Goal: Transaction & Acquisition: Purchase product/service

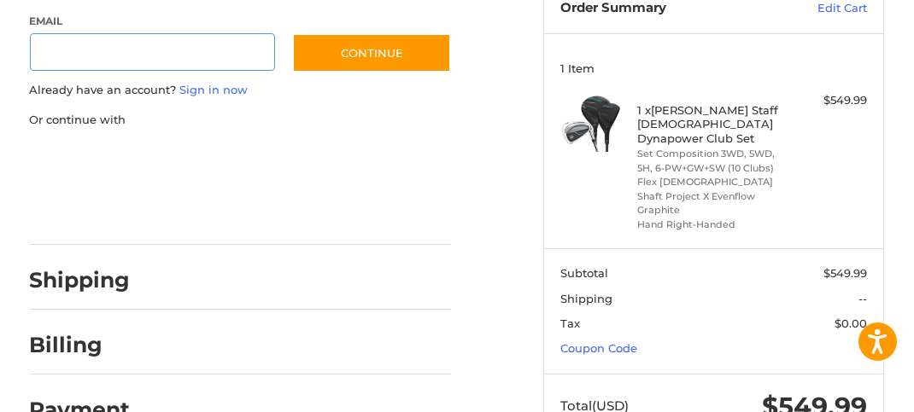
scroll to position [232, 0]
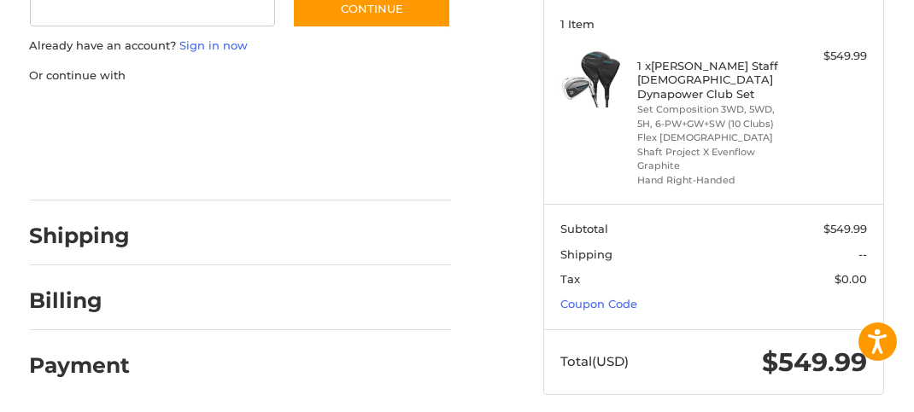
click at [96, 237] on h2 "Shipping" at bounding box center [80, 236] width 101 height 26
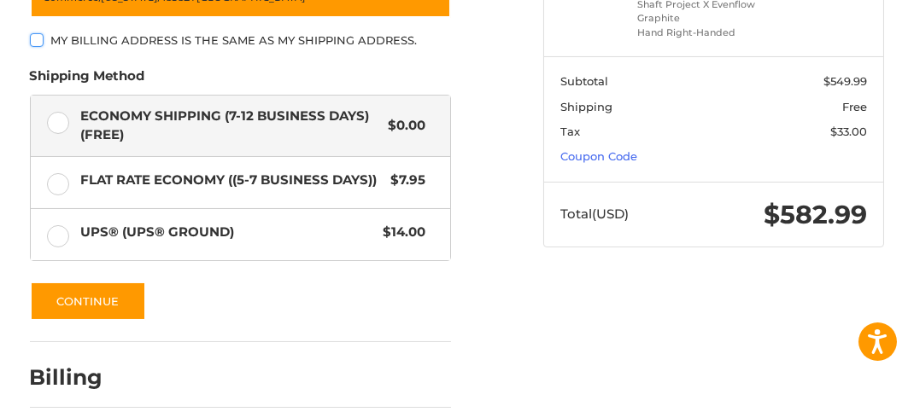
scroll to position [381, 0]
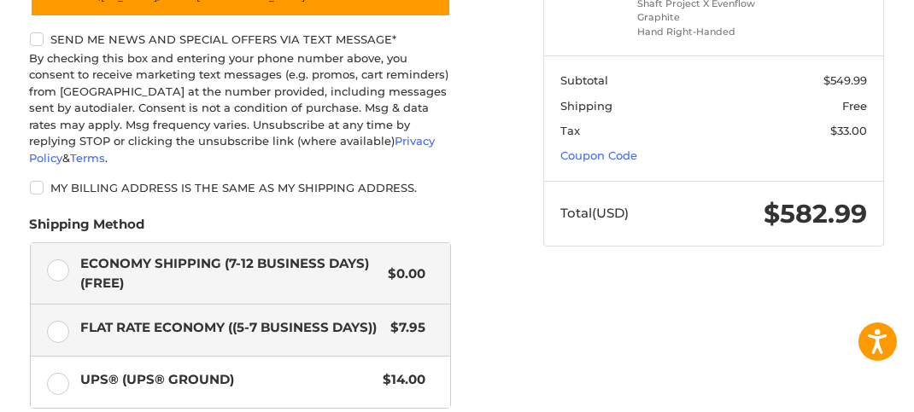
click at [57, 310] on label "Flat Rate Economy ((5-7 Business Days)) $7.95" at bounding box center [240, 330] width 419 height 51
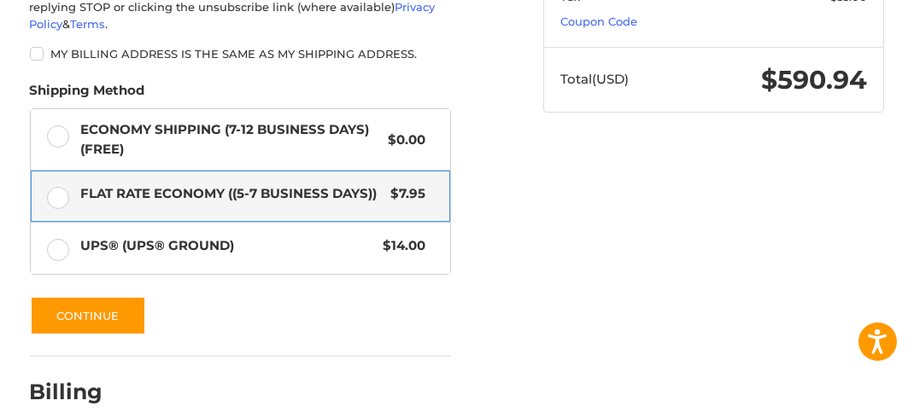
scroll to position [543, 0]
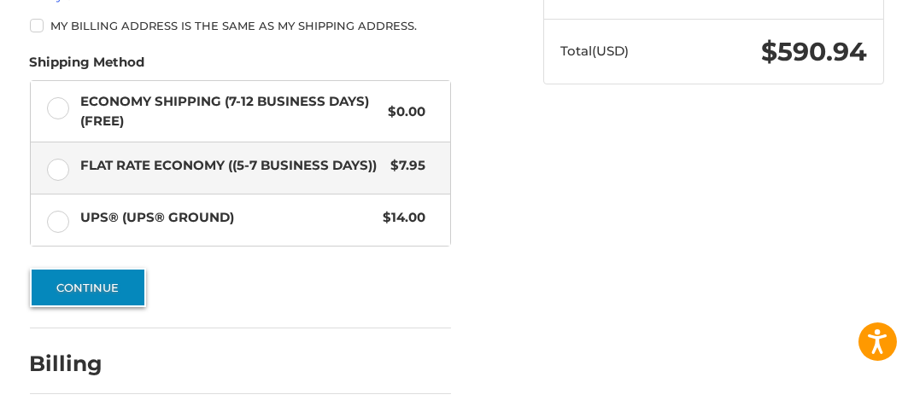
click at [55, 268] on button "Continue" at bounding box center [88, 287] width 116 height 39
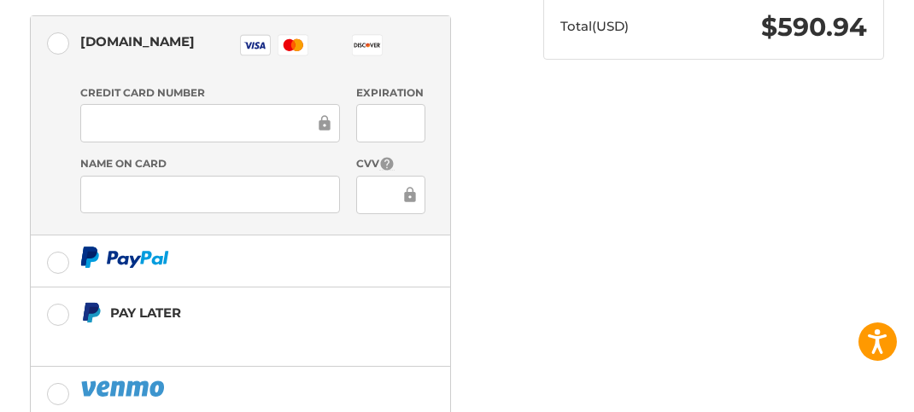
scroll to position [570, 0]
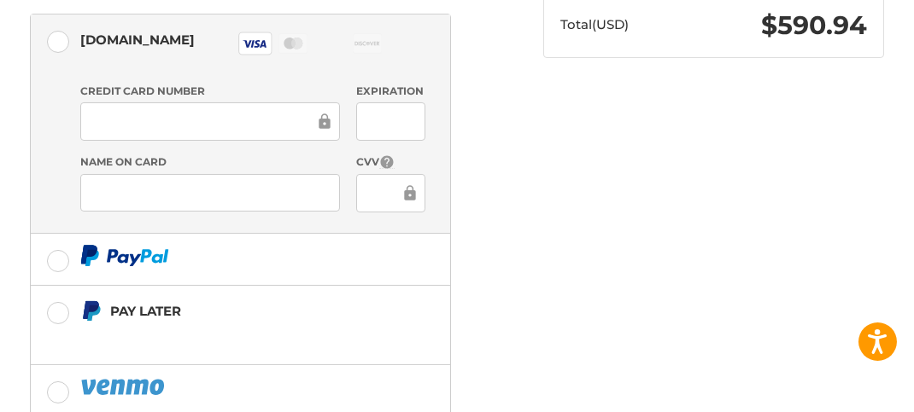
click at [365, 182] on div at bounding box center [390, 193] width 69 height 38
click at [366, 182] on div at bounding box center [390, 193] width 69 height 38
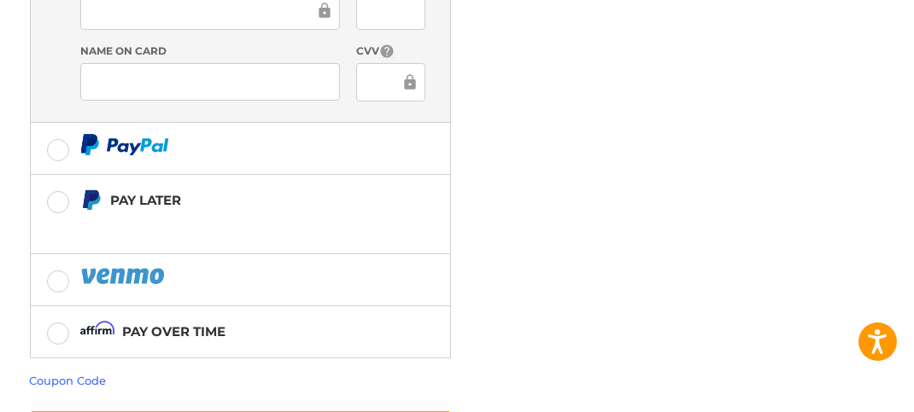
scroll to position [751, 0]
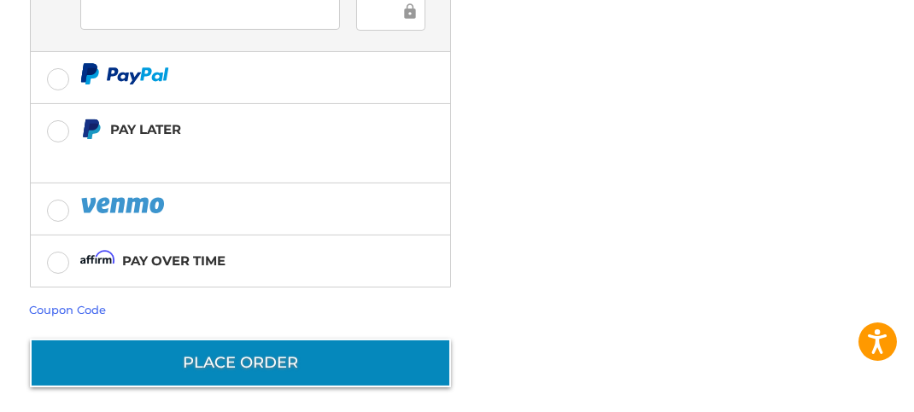
click at [207, 348] on button "Place Order" at bounding box center [240, 363] width 421 height 49
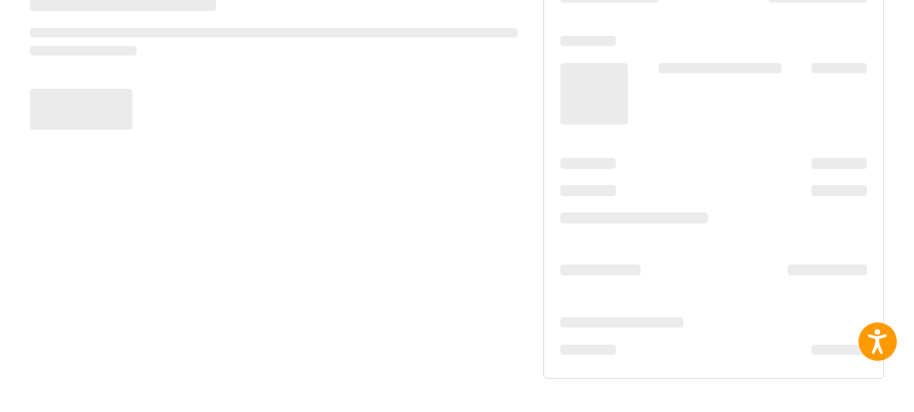
scroll to position [199, 0]
